Goal: Task Accomplishment & Management: Manage account settings

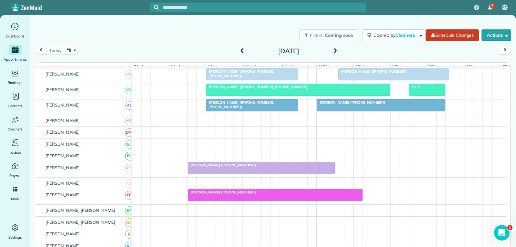
scroll to position [32, 0]
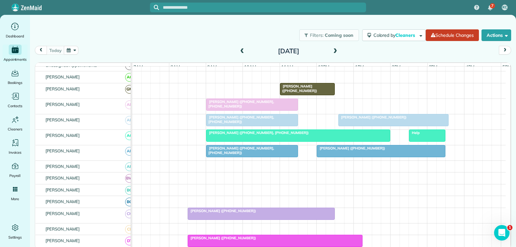
click at [287, 109] on div at bounding box center [251, 105] width 91 height 12
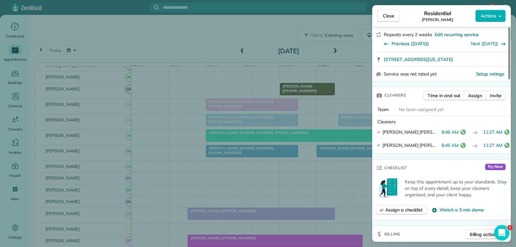
scroll to position [129, 0]
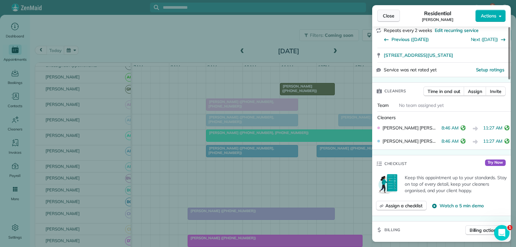
click at [386, 16] on span "Close" at bounding box center [389, 16] width 12 height 6
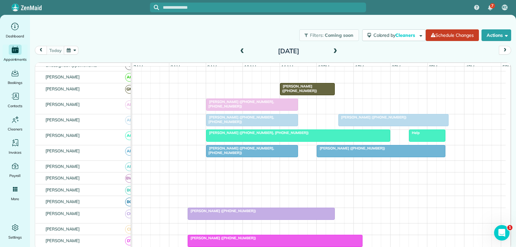
click at [361, 125] on div at bounding box center [394, 120] width 110 height 12
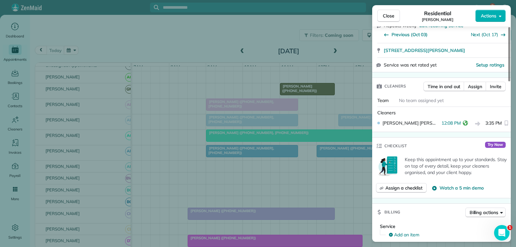
scroll to position [129, 0]
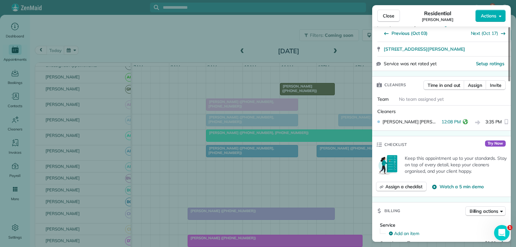
drag, startPoint x: 388, startPoint y: 15, endPoint x: 381, endPoint y: 29, distance: 16.0
click at [388, 15] on span "Close" at bounding box center [389, 16] width 12 height 6
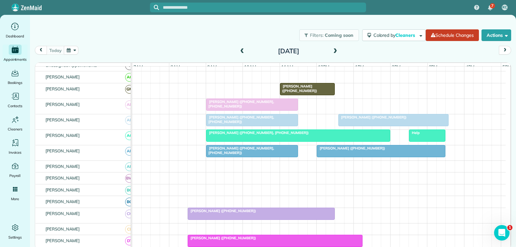
click at [280, 157] on div at bounding box center [251, 151] width 91 height 12
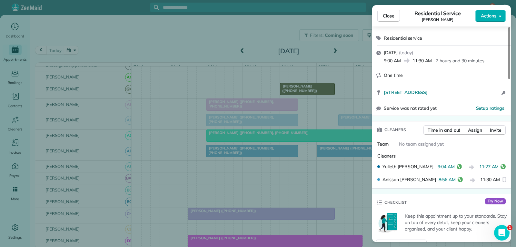
scroll to position [97, 0]
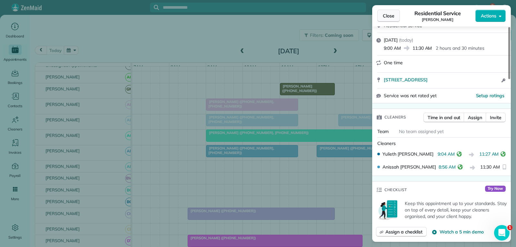
click at [394, 17] on span "Close" at bounding box center [389, 16] width 12 height 6
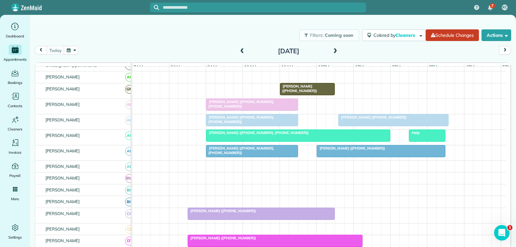
click at [344, 157] on div at bounding box center [381, 151] width 128 height 12
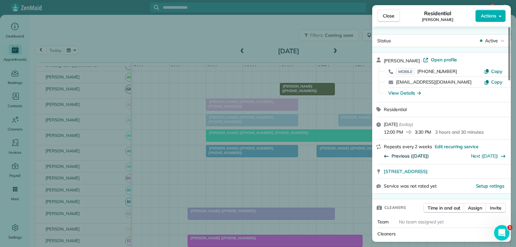
scroll to position [64, 0]
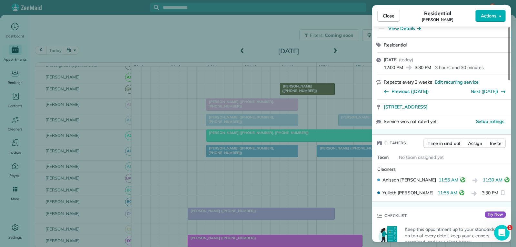
drag, startPoint x: 385, startPoint y: 15, endPoint x: 379, endPoint y: 25, distance: 11.8
click at [385, 15] on span "Close" at bounding box center [389, 16] width 12 height 6
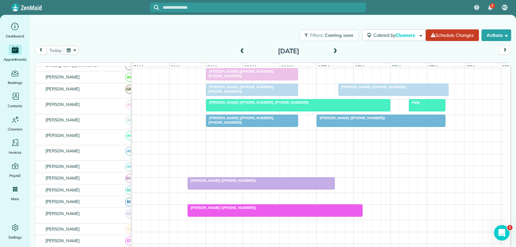
scroll to position [97, 0]
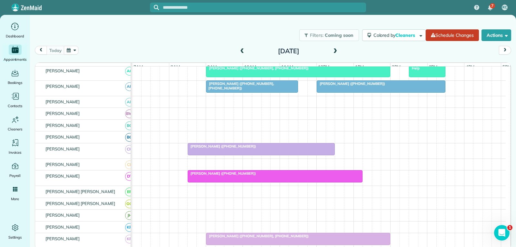
click at [279, 154] on div at bounding box center [261, 149] width 147 height 12
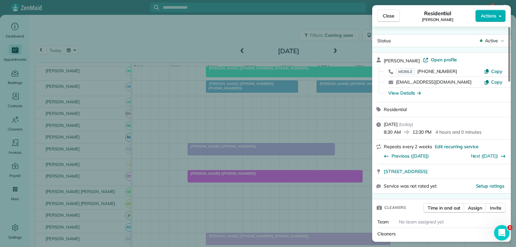
scroll to position [129, 0]
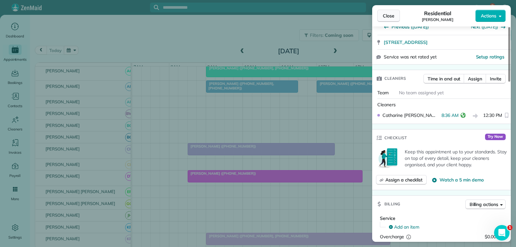
click at [386, 15] on span "Close" at bounding box center [389, 16] width 12 height 6
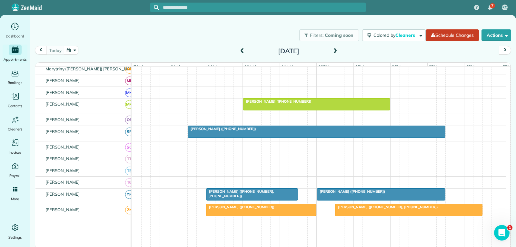
scroll to position [277, 0]
